Goal: Task Accomplishment & Management: Use online tool/utility

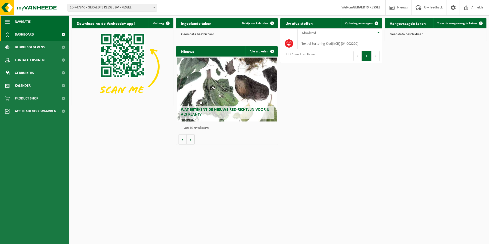
click at [27, 25] on span "Navigatie" at bounding box center [23, 21] width 16 height 13
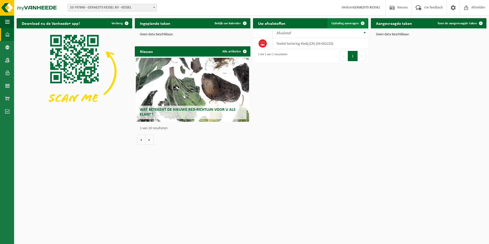
click at [357, 23] on span "Ophaling aanvragen" at bounding box center [344, 23] width 27 height 3
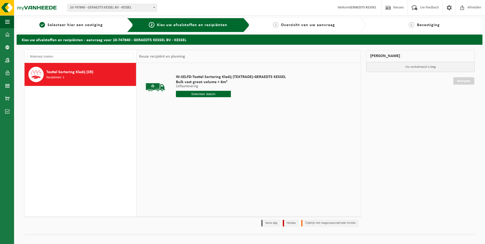
click at [203, 93] on input "text" at bounding box center [203, 94] width 55 height 6
click at [183, 149] on div "22" at bounding box center [180, 147] width 9 height 8
type input "Van [DATE]"
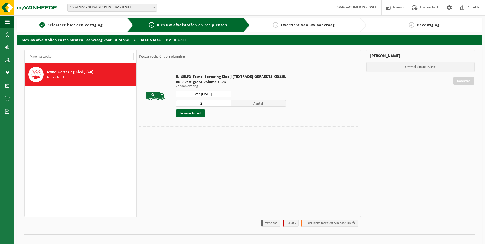
type input "2"
click at [226, 103] on input "2" at bounding box center [203, 103] width 55 height 7
click at [194, 113] on button "In winkelmand" at bounding box center [190, 113] width 28 height 8
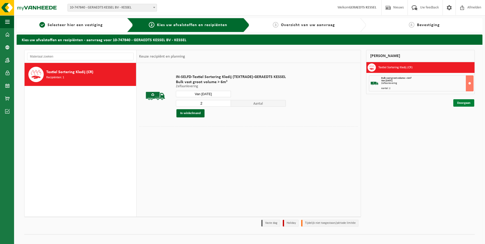
click at [460, 103] on link "Doorgaan" at bounding box center [463, 102] width 21 height 7
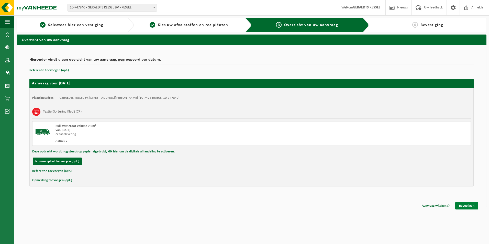
click at [465, 205] on link "Bevestigen" at bounding box center [466, 205] width 23 height 7
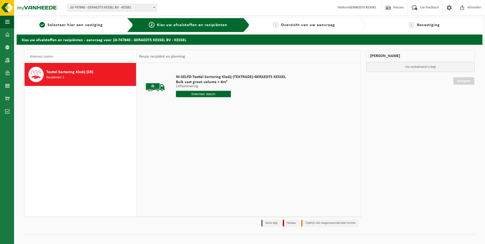
click at [152, 7] on span at bounding box center [154, 7] width 5 height 7
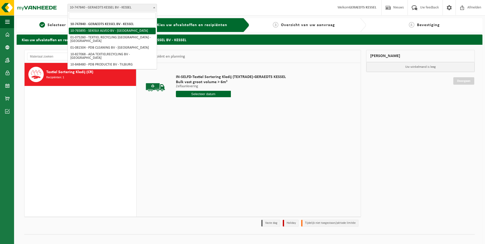
select select "14839"
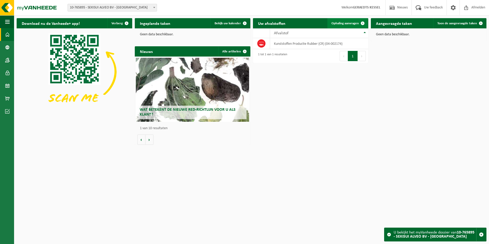
click at [356, 24] on span "Ophaling aanvragen" at bounding box center [344, 23] width 27 height 3
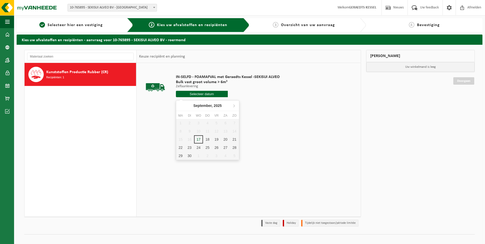
click at [198, 95] on input "text" at bounding box center [202, 94] width 52 height 6
click at [179, 145] on div "22" at bounding box center [180, 147] width 9 height 8
type input "Van 2025-09-22"
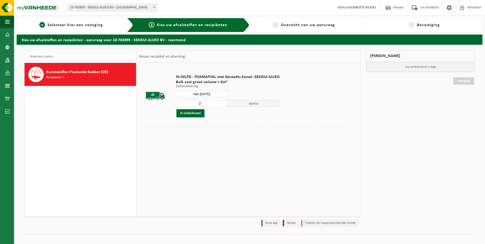
type input "2"
click at [223, 102] on input "2" at bounding box center [202, 103] width 52 height 7
click at [192, 113] on button "In winkelmand" at bounding box center [190, 113] width 28 height 8
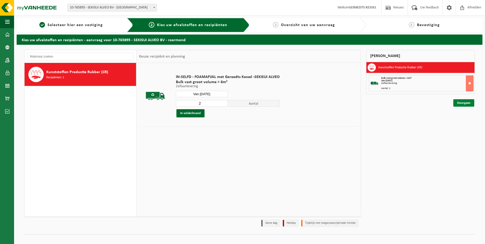
click at [467, 104] on link "Doorgaan" at bounding box center [463, 102] width 21 height 7
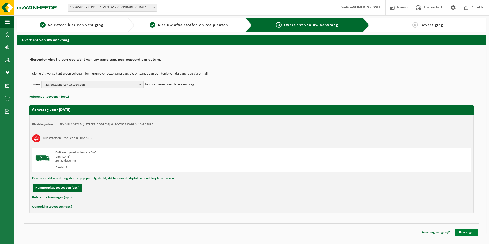
click at [473, 229] on link "Bevestigen" at bounding box center [466, 232] width 23 height 7
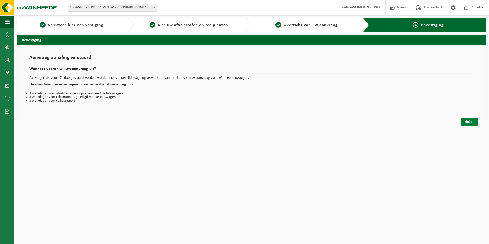
click at [471, 123] on link "Sluiten" at bounding box center [469, 121] width 17 height 7
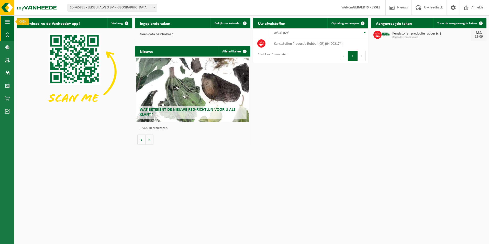
click at [7, 25] on span "button" at bounding box center [7, 21] width 5 height 13
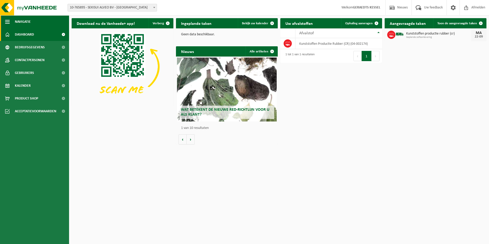
click at [25, 18] on span "Navigatie" at bounding box center [23, 21] width 16 height 13
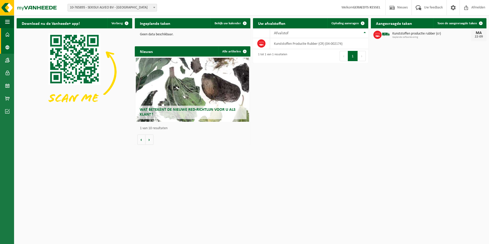
click at [8, 46] on span at bounding box center [7, 47] width 5 height 13
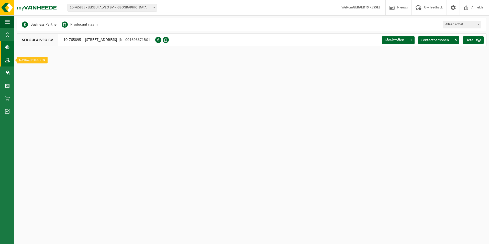
click at [5, 59] on link "Contactpersonen" at bounding box center [7, 60] width 14 height 13
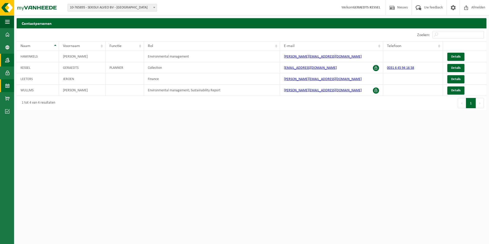
click at [7, 86] on span at bounding box center [7, 85] width 5 height 13
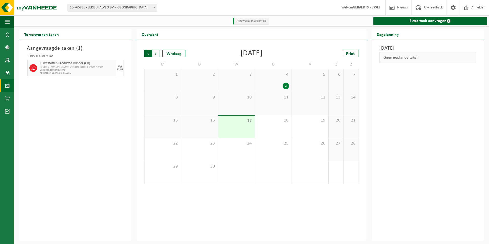
click at [157, 53] on span "Volgende" at bounding box center [156, 54] width 8 height 8
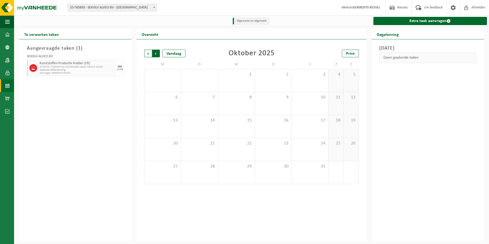
click at [145, 55] on span "Vorige" at bounding box center [148, 54] width 8 height 8
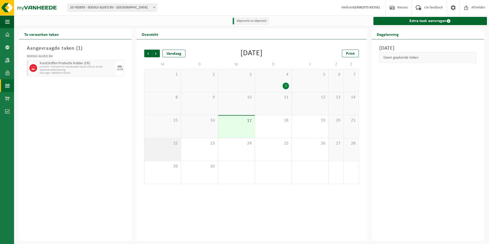
click at [174, 143] on span "22" at bounding box center [162, 144] width 31 height 6
click at [8, 34] on span at bounding box center [7, 34] width 5 height 13
